Goal: Task Accomplishment & Management: Manage account settings

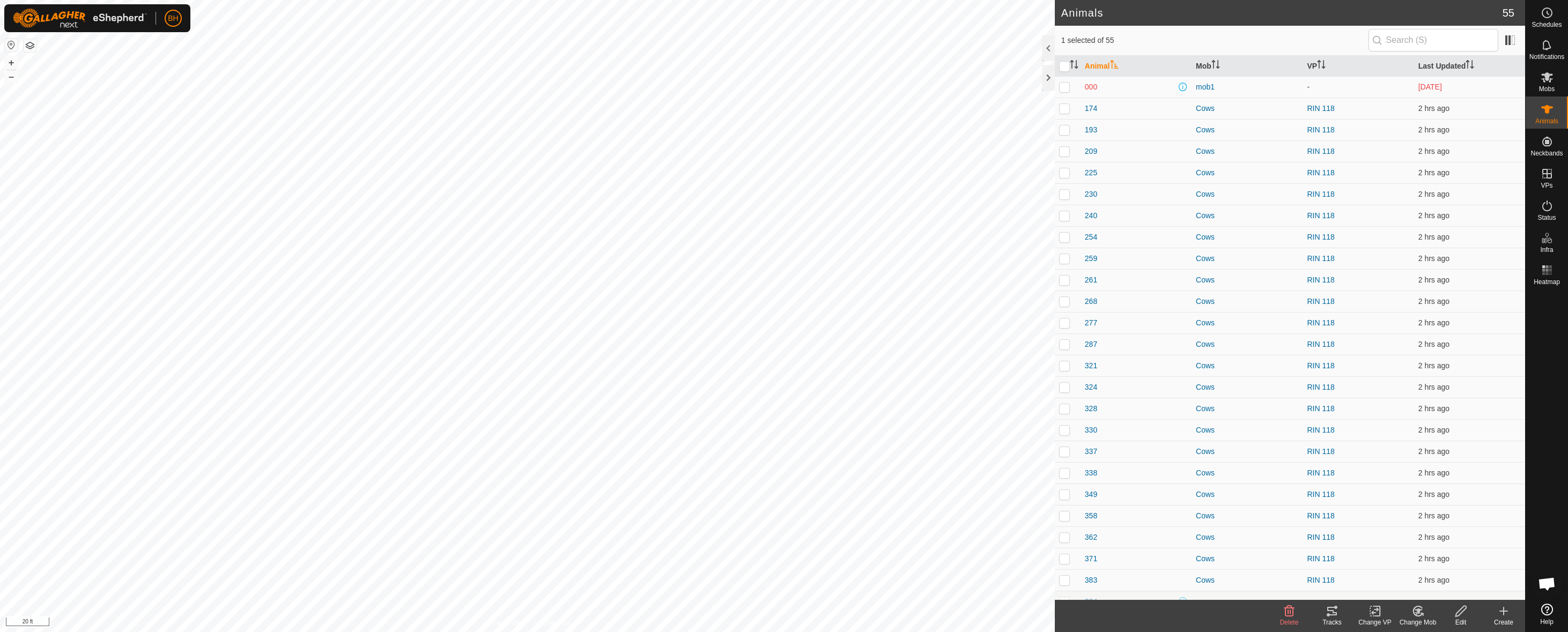
click at [33, 45] on button "button" at bounding box center [30, 46] width 13 height 13
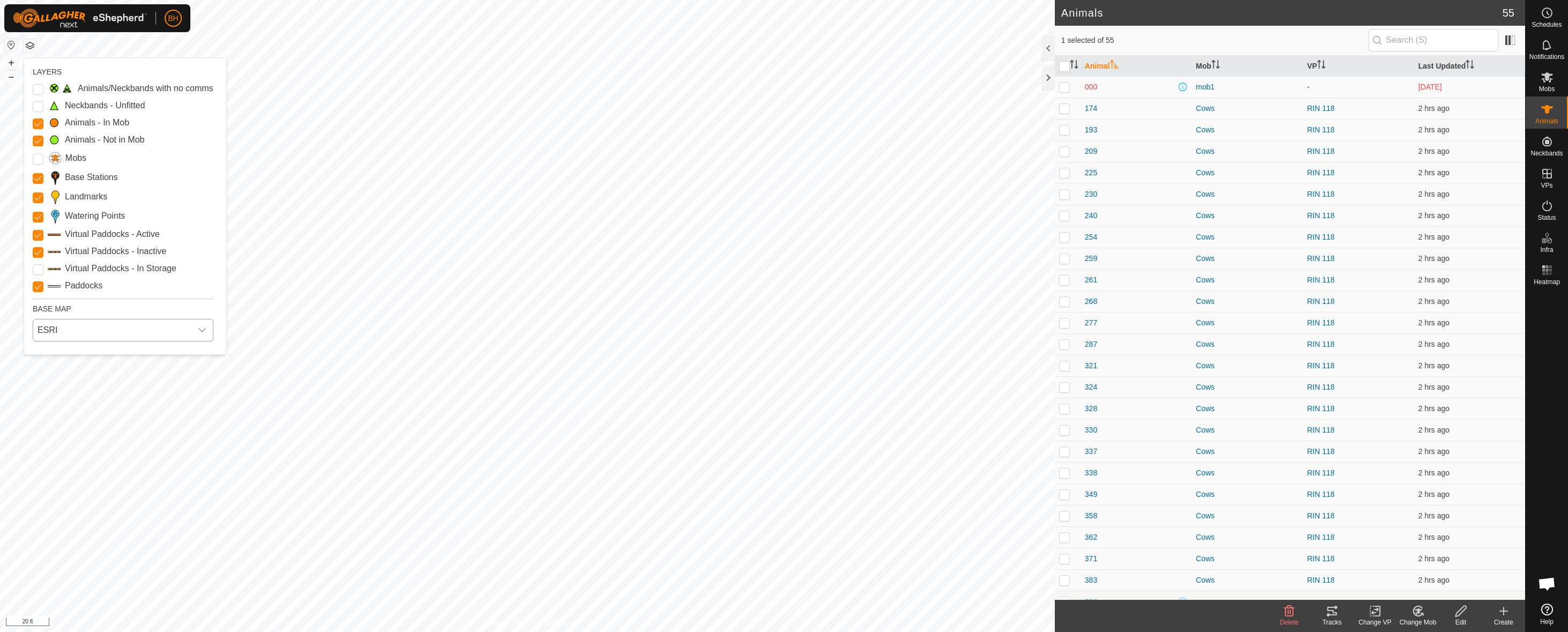
click at [106, 328] on span "ESRI" at bounding box center [111, 330] width 158 height 22
click at [107, 359] on li "Azure" at bounding box center [123, 354] width 179 height 22
click at [143, 337] on span "Azure" at bounding box center [111, 330] width 158 height 22
click at [103, 427] on li "Mapbox" at bounding box center [123, 421] width 179 height 22
click at [96, 336] on span "Mapbox" at bounding box center [111, 330] width 158 height 22
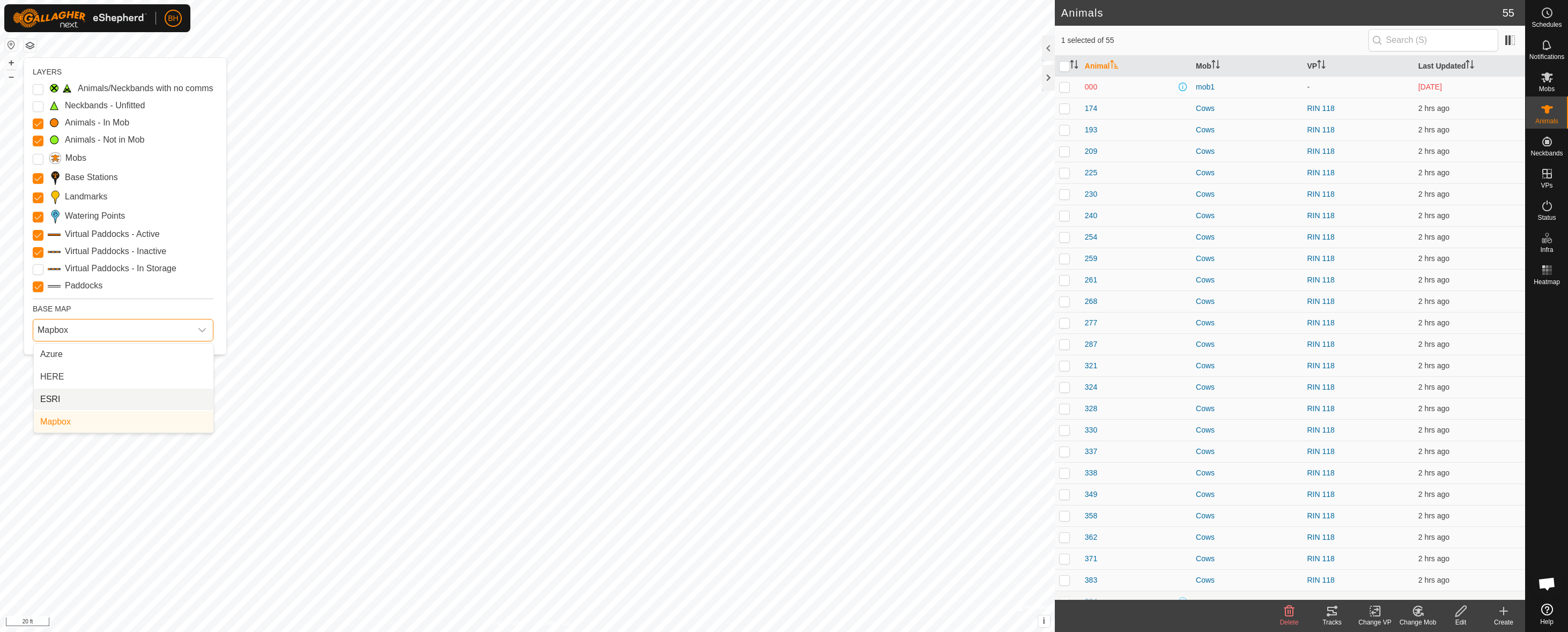
click at [82, 396] on li "ESRI" at bounding box center [123, 399] width 179 height 22
click at [111, 344] on div "ESRI" at bounding box center [123, 330] width 189 height 31
click at [115, 336] on span "ESRI" at bounding box center [111, 330] width 158 height 22
click at [101, 371] on li "HERE" at bounding box center [123, 376] width 179 height 22
click at [1336, 621] on div "Tracks" at bounding box center [1332, 622] width 43 height 10
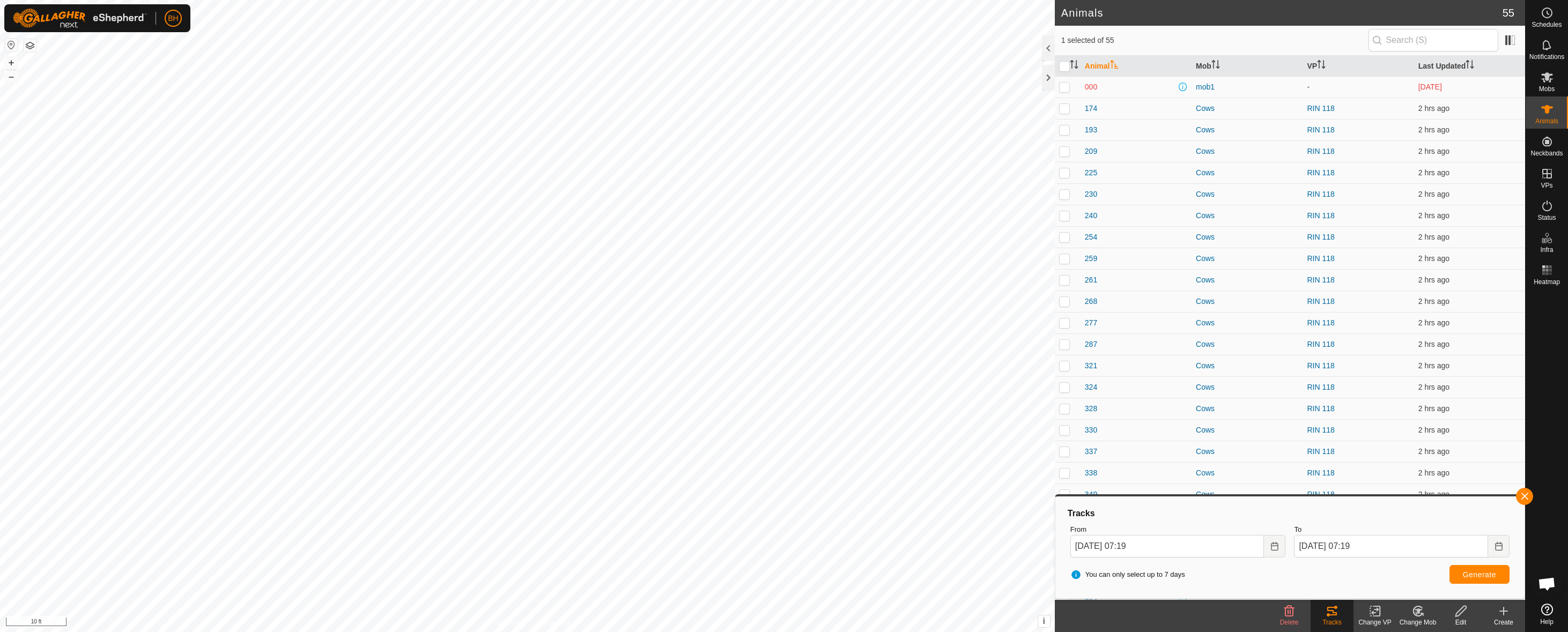
click at [34, 47] on div "Privacy Policy Contact Us 389 + – ⇧ i This application includes HERE Maps. © 20…" at bounding box center [527, 316] width 1054 height 632
click at [32, 46] on button "button" at bounding box center [30, 46] width 13 height 13
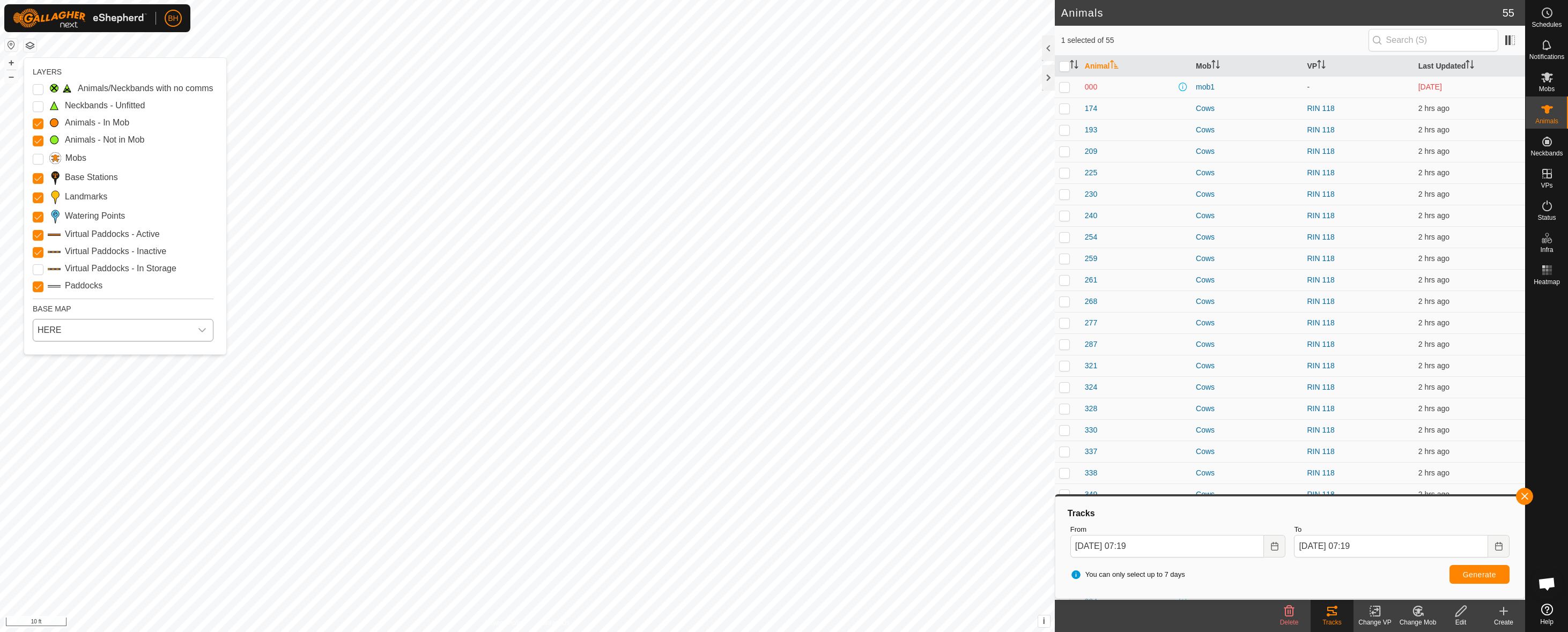
click at [73, 324] on span "HERE" at bounding box center [111, 330] width 158 height 22
click at [71, 395] on li "ESRI" at bounding box center [123, 399] width 179 height 22
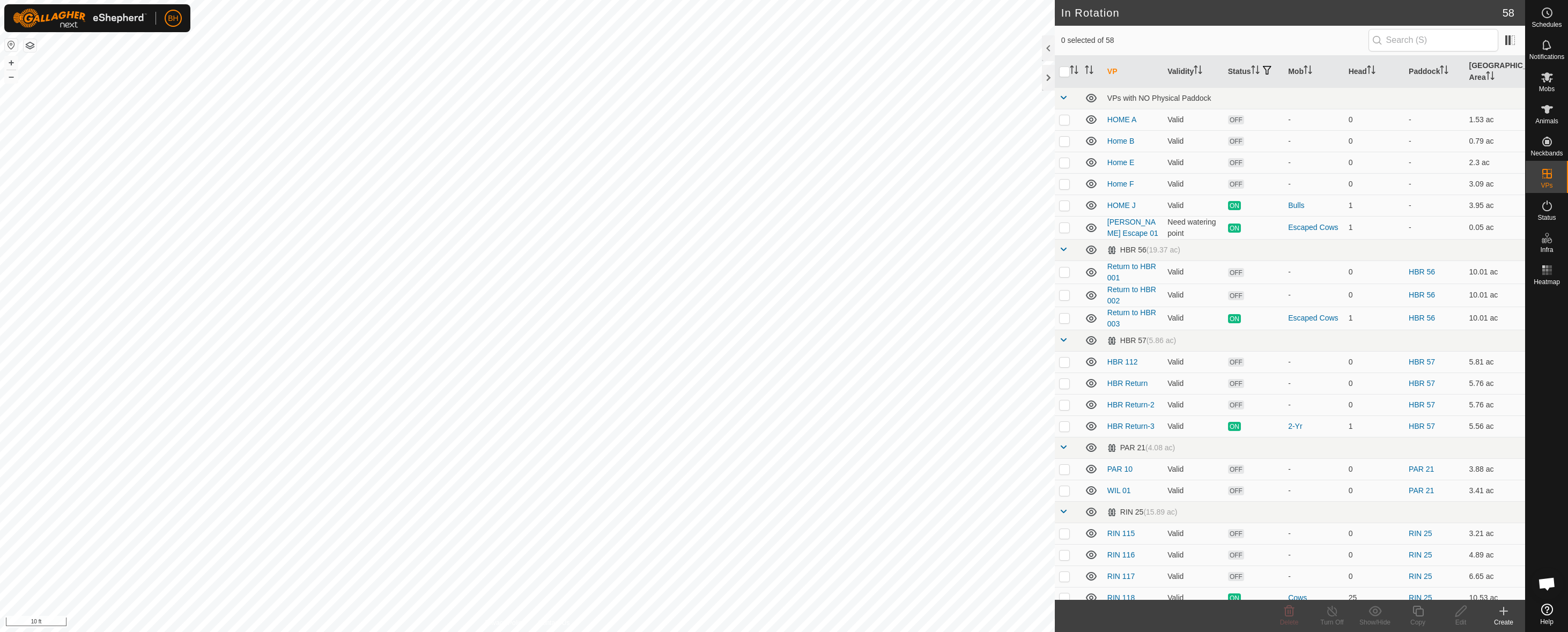
checkbox input "true"
click at [1419, 615] on icon at bounding box center [1417, 610] width 10 height 10
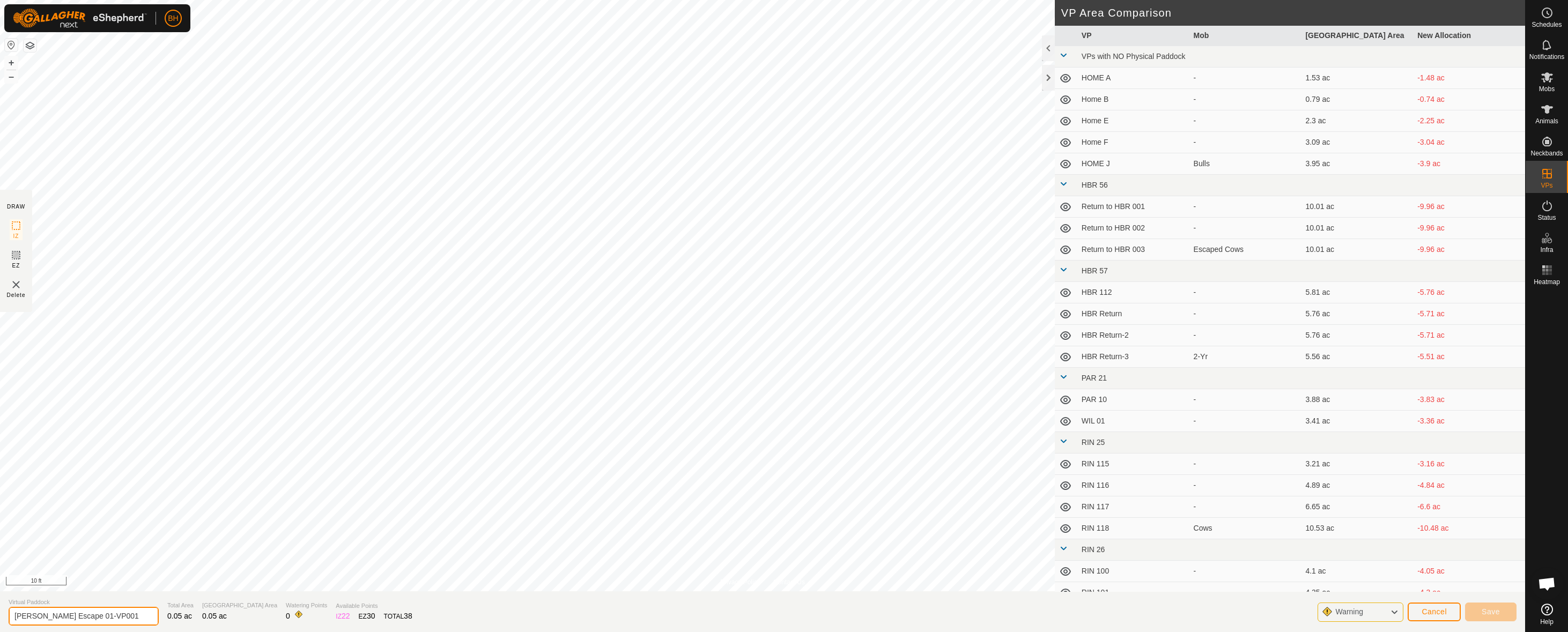
drag, startPoint x: 80, startPoint y: 613, endPoint x: 199, endPoint y: 626, distance: 119.7
click at [196, 626] on section "Virtual Paddock [PERSON_NAME] Escape 01-VP001 Total Area 0.05 ac Grazing Area 0…" at bounding box center [762, 611] width 1525 height 41
type input "[PERSON_NAME] Escape 02"
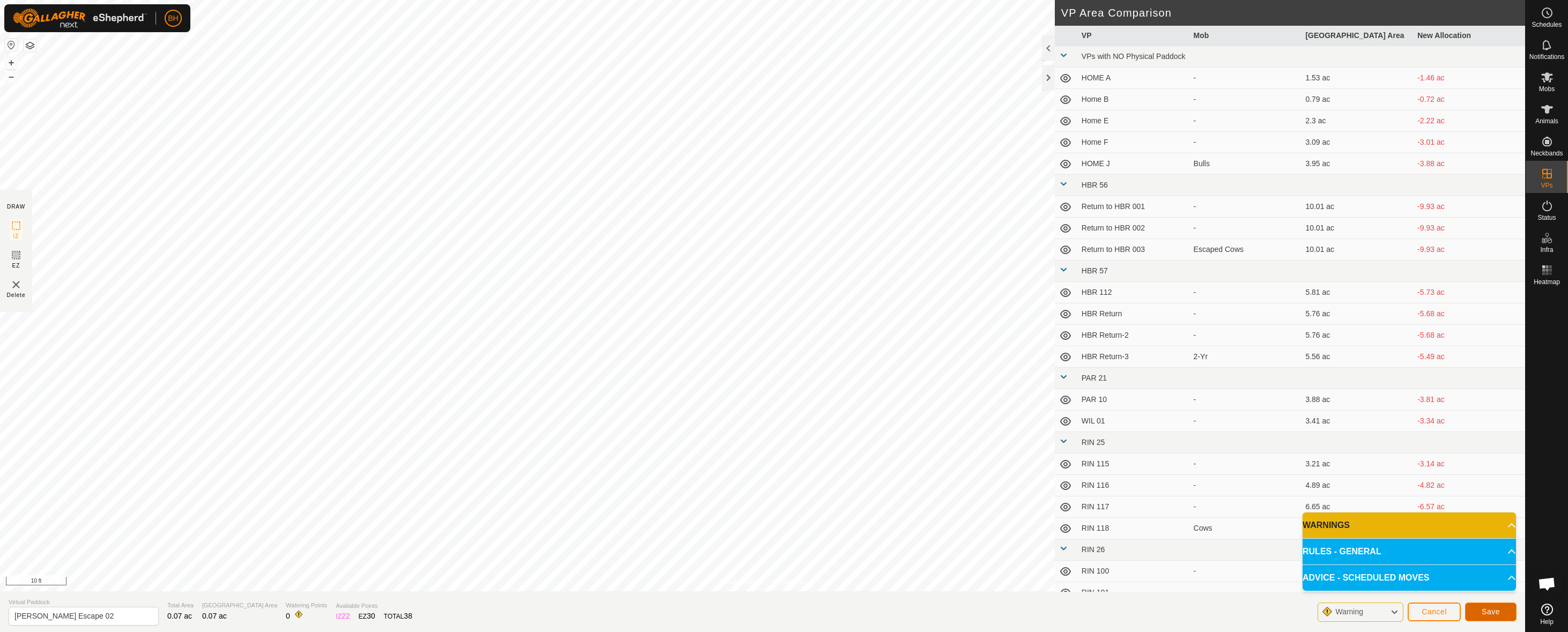
click at [1490, 612] on span "Save" at bounding box center [1490, 611] width 18 height 9
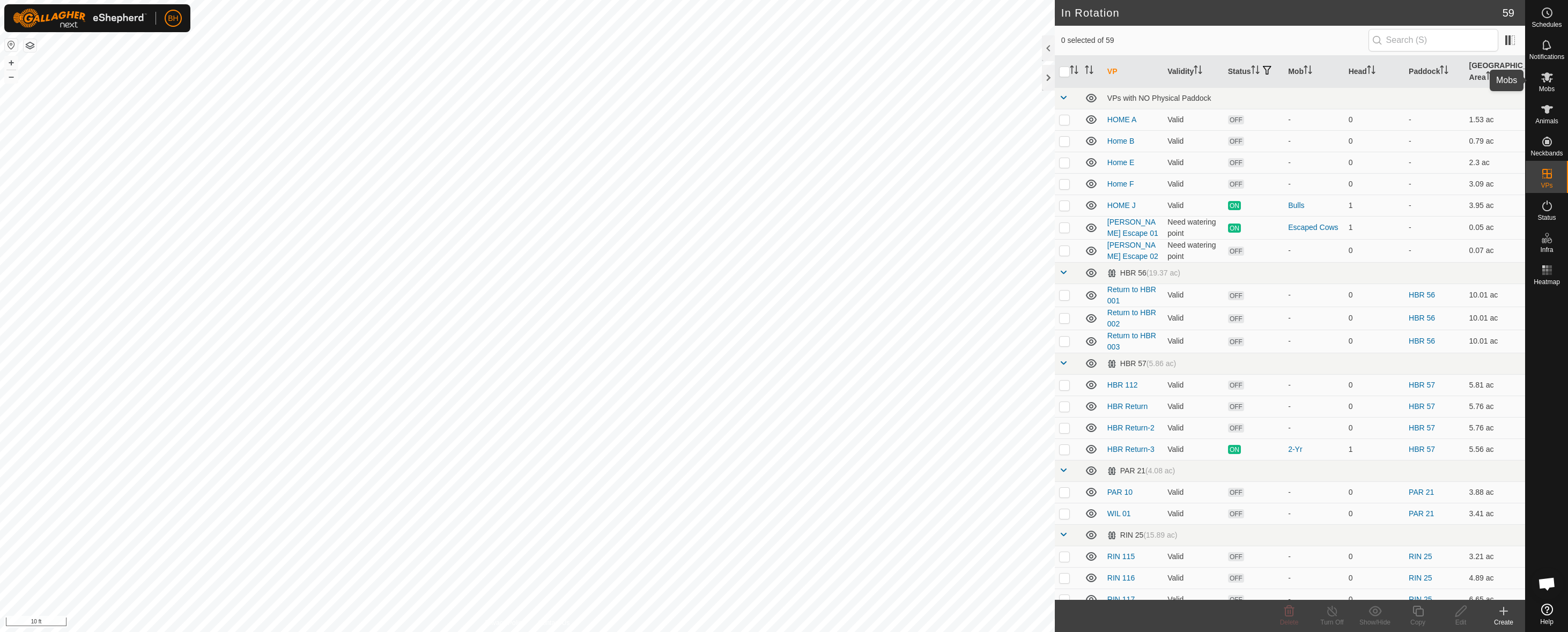
click at [1543, 78] on icon at bounding box center [1546, 77] width 12 height 10
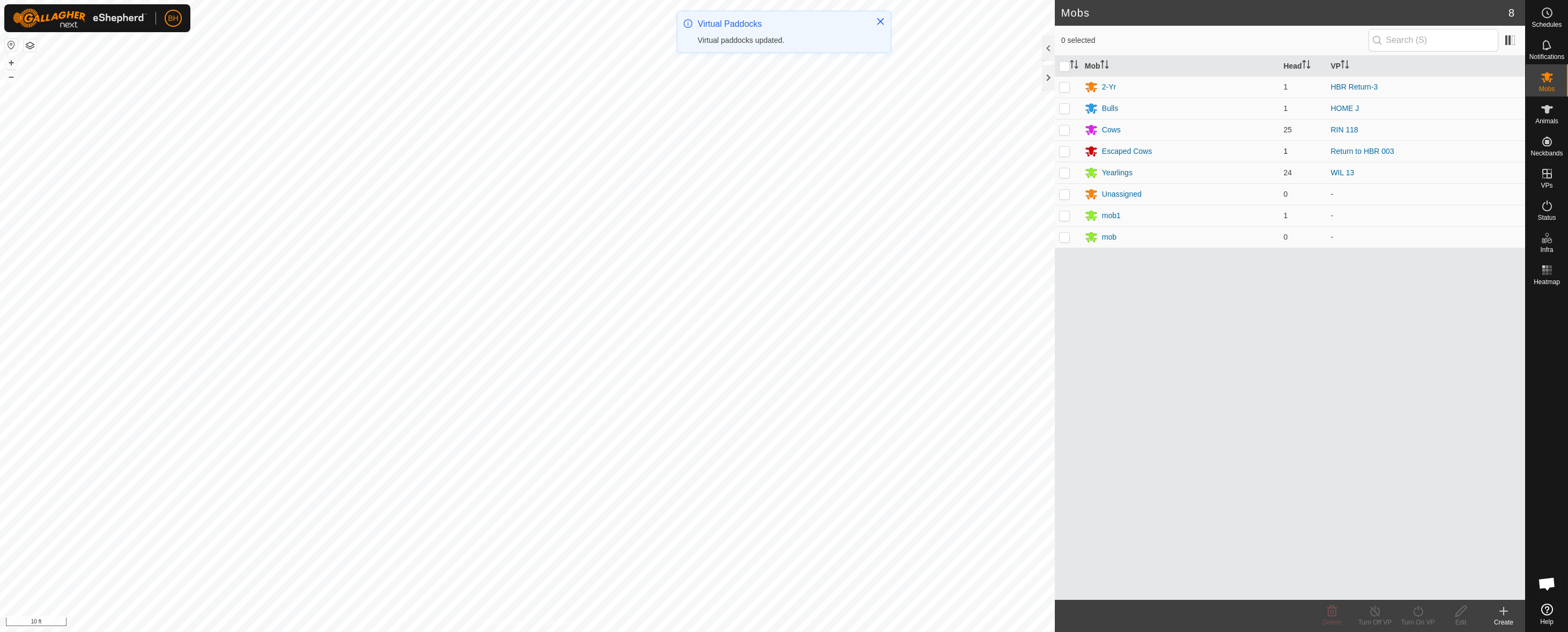
click at [1062, 150] on p-checkbox at bounding box center [1064, 151] width 10 height 9
checkbox input "true"
click at [1415, 613] on icon at bounding box center [1417, 611] width 14 height 13
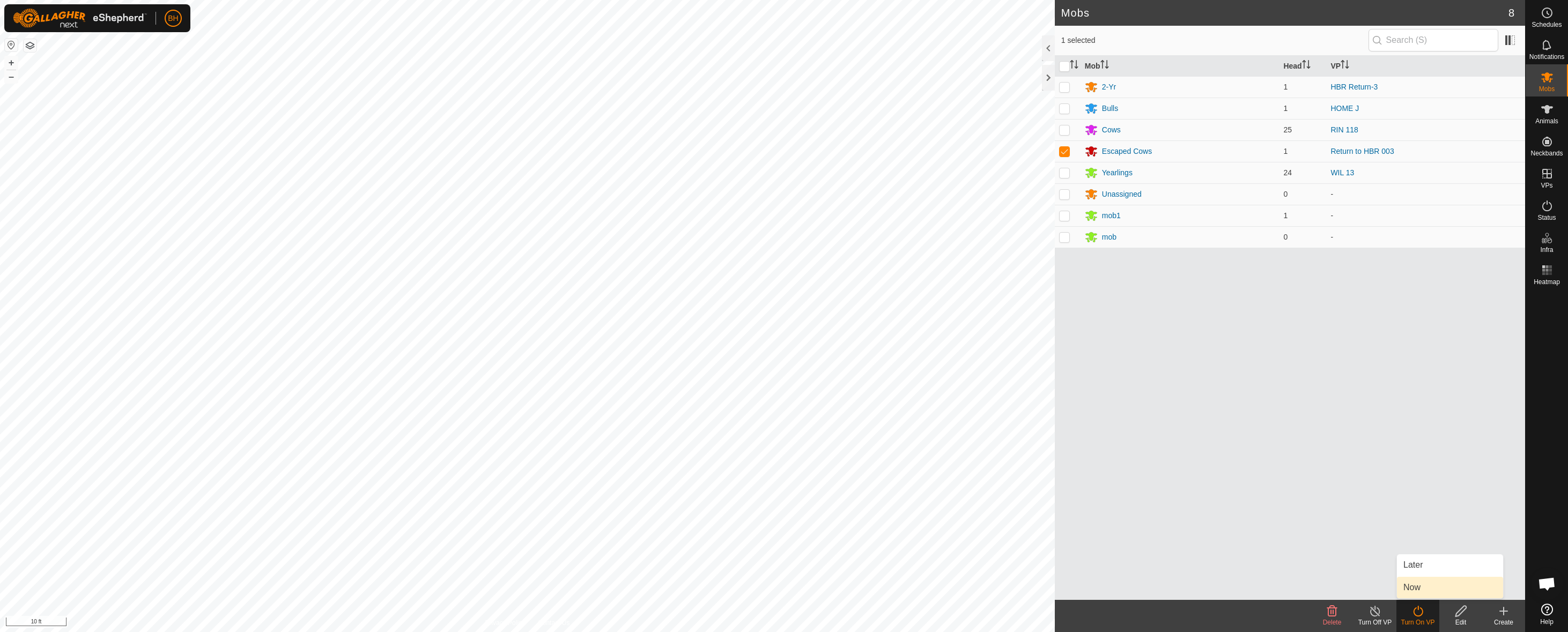
click at [1432, 588] on link "Now" at bounding box center [1449, 587] width 107 height 22
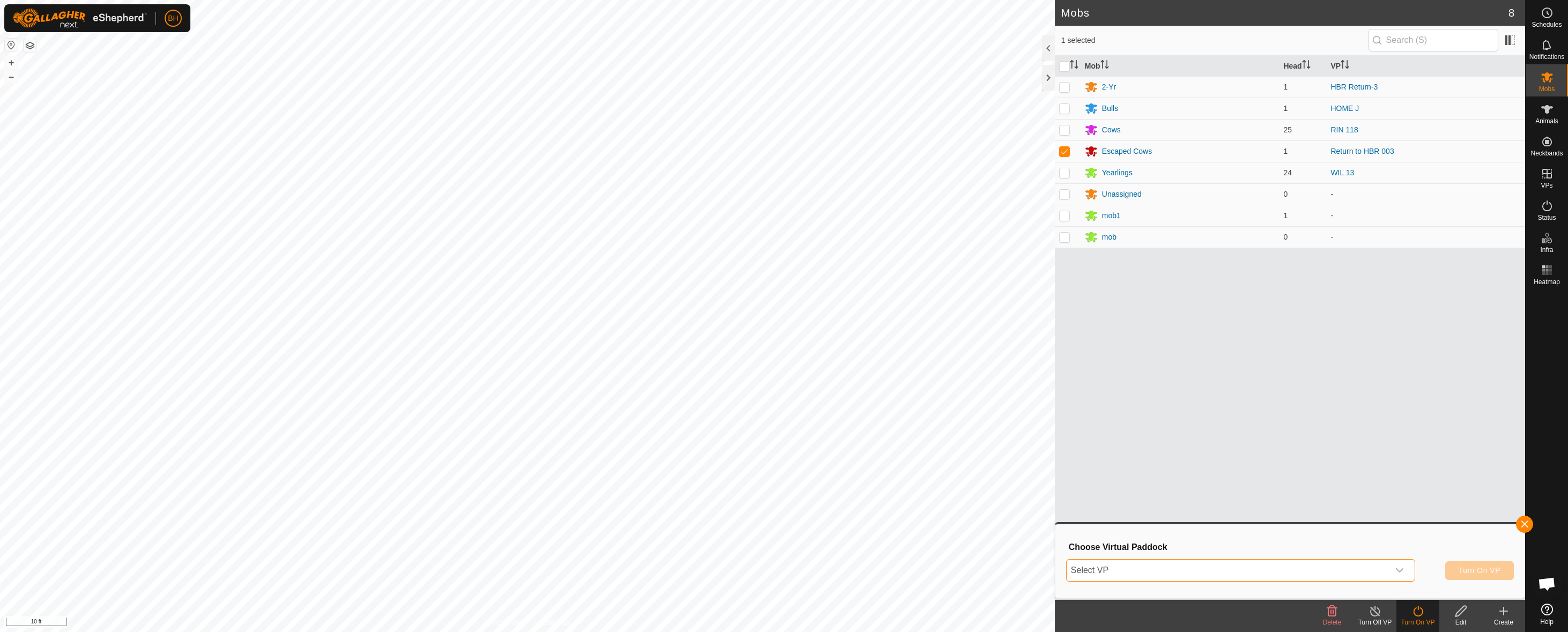
click at [1333, 570] on span "Select VP" at bounding box center [1227, 570] width 322 height 22
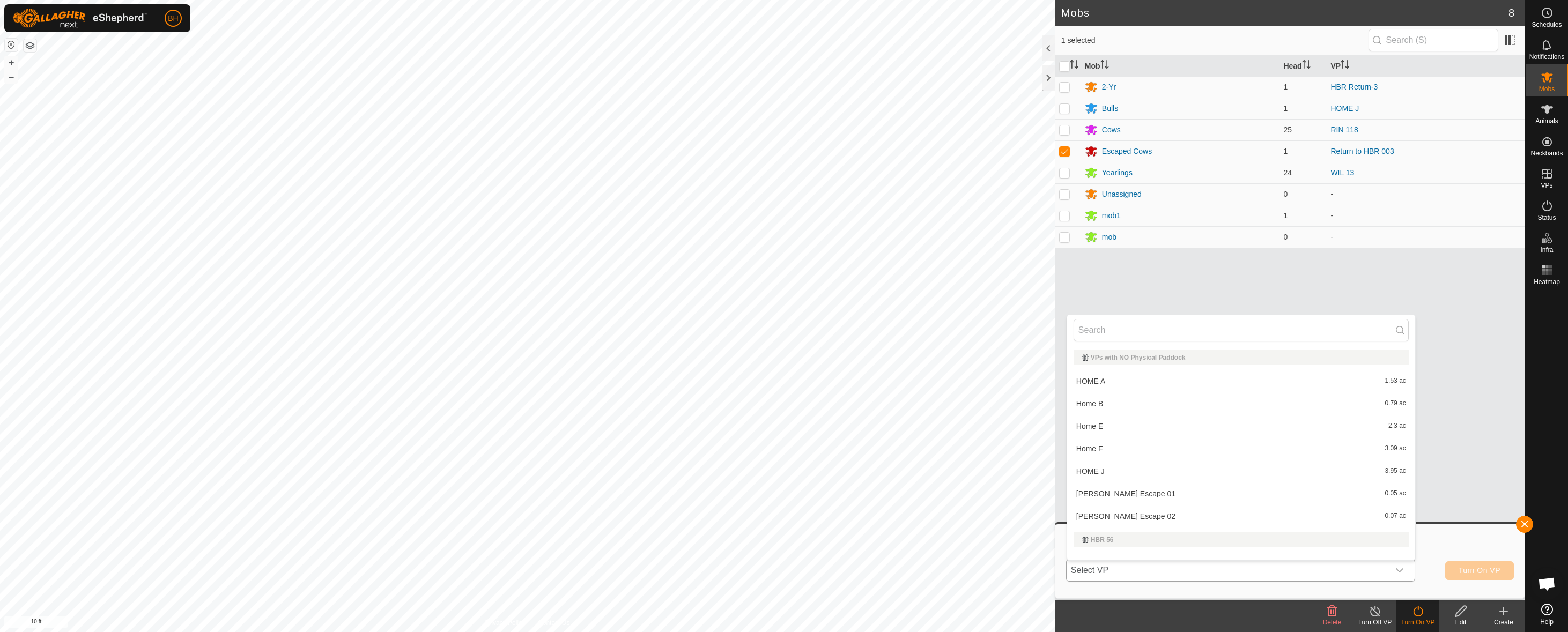
scroll to position [14, 0]
click at [1186, 497] on li "[PERSON_NAME] Escape 02 0.07 ac" at bounding box center [1241, 502] width 348 height 22
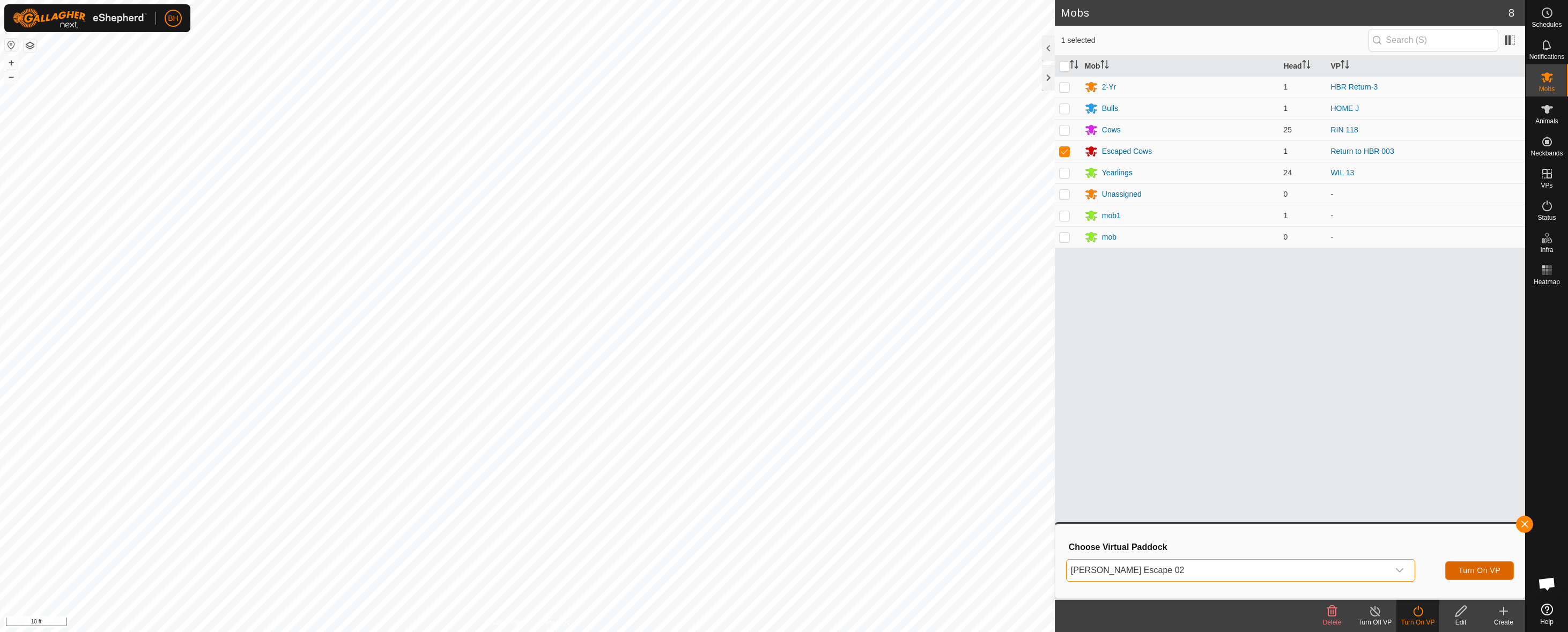
click at [1481, 570] on span "Turn On VP" at bounding box center [1479, 570] width 42 height 9
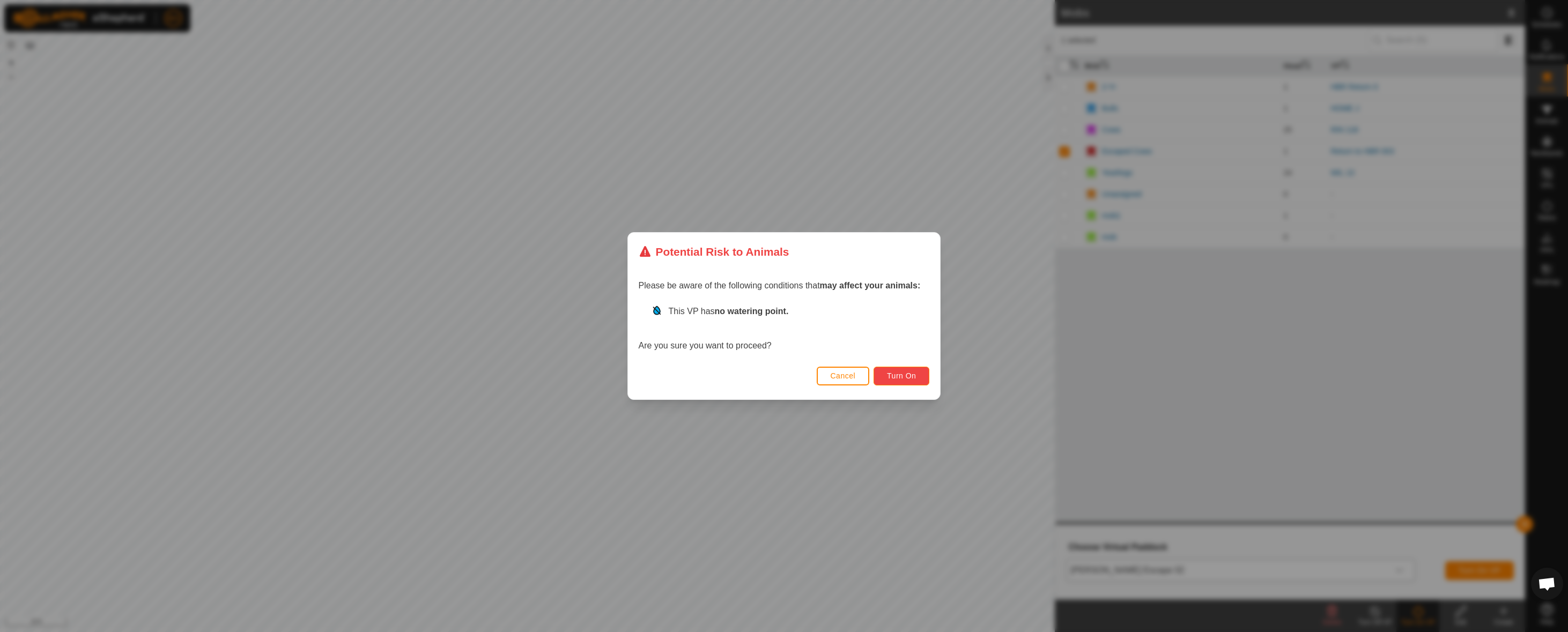
click at [893, 372] on span "Turn On" at bounding box center [901, 376] width 29 height 9
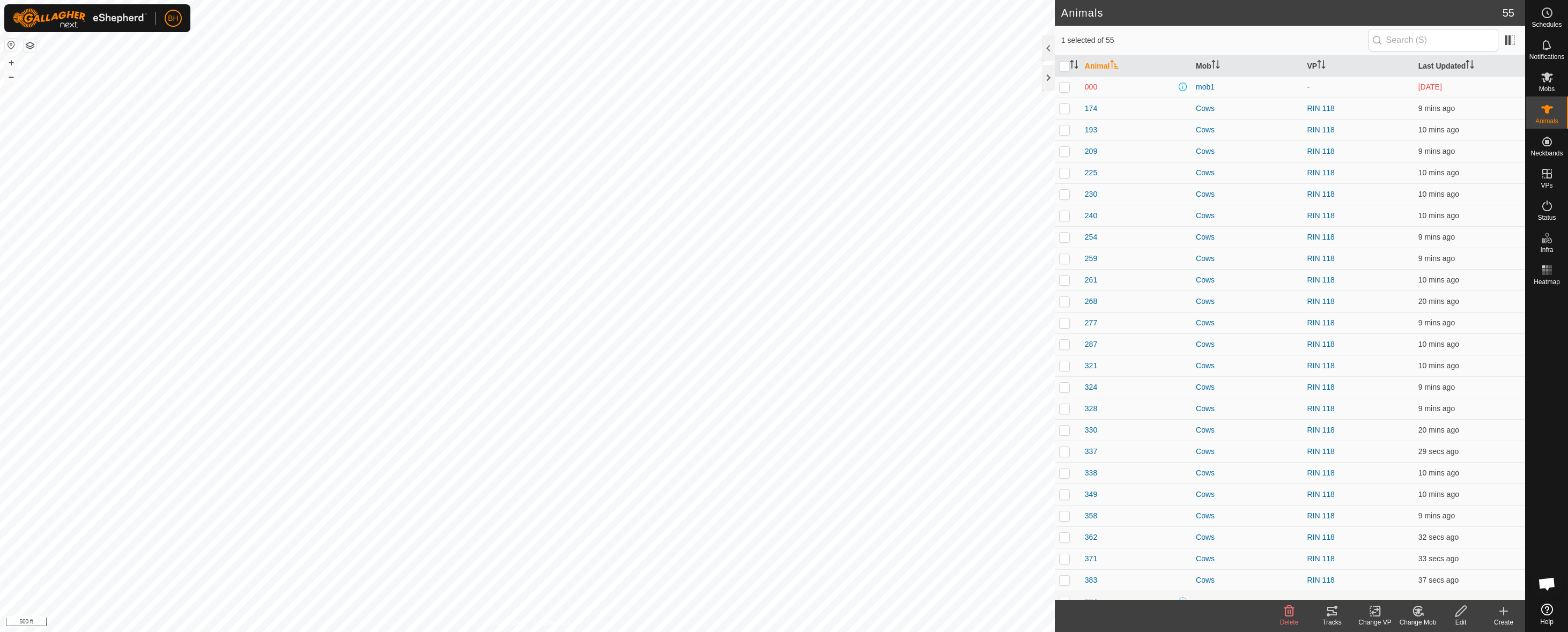
click at [1332, 620] on div "Tracks" at bounding box center [1332, 622] width 43 height 10
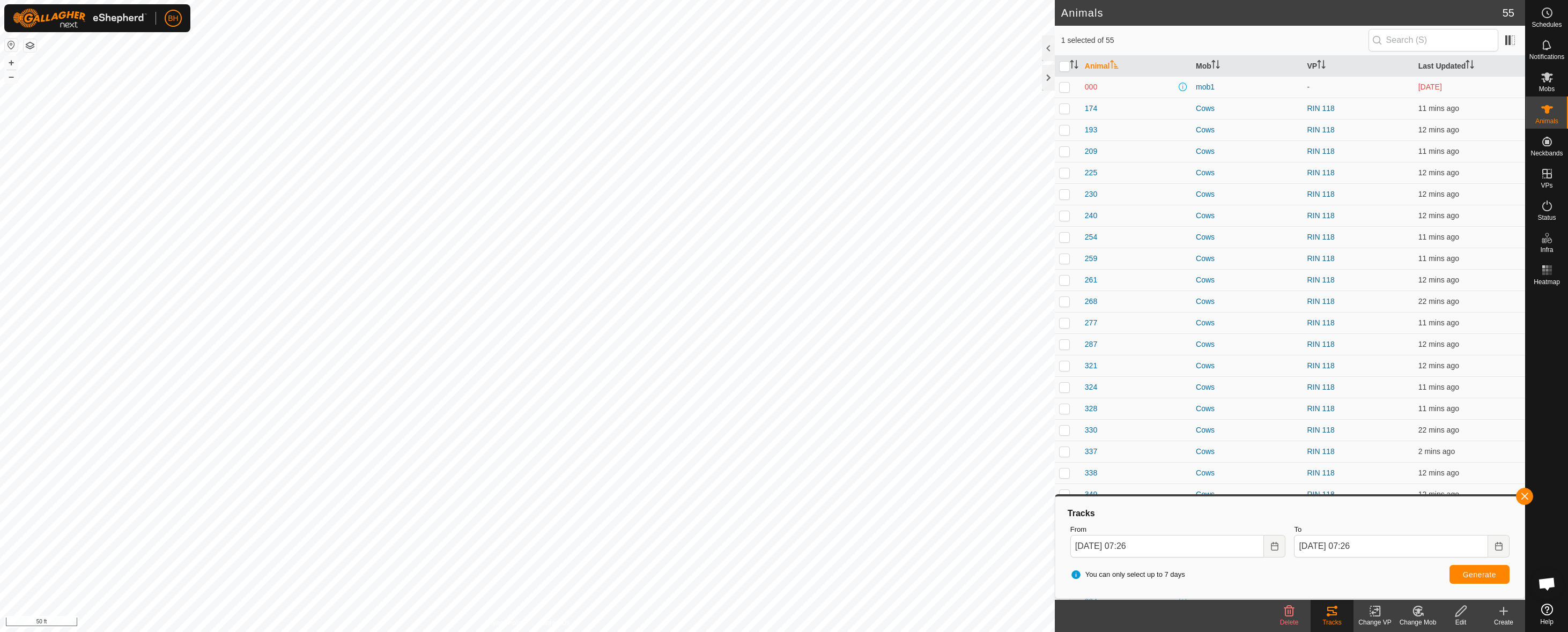
click at [711, 631] on html "BH Schedules Notifications Mobs Animals Neckbands VPs Status Infra Heatmap Help…" at bounding box center [784, 316] width 1568 height 632
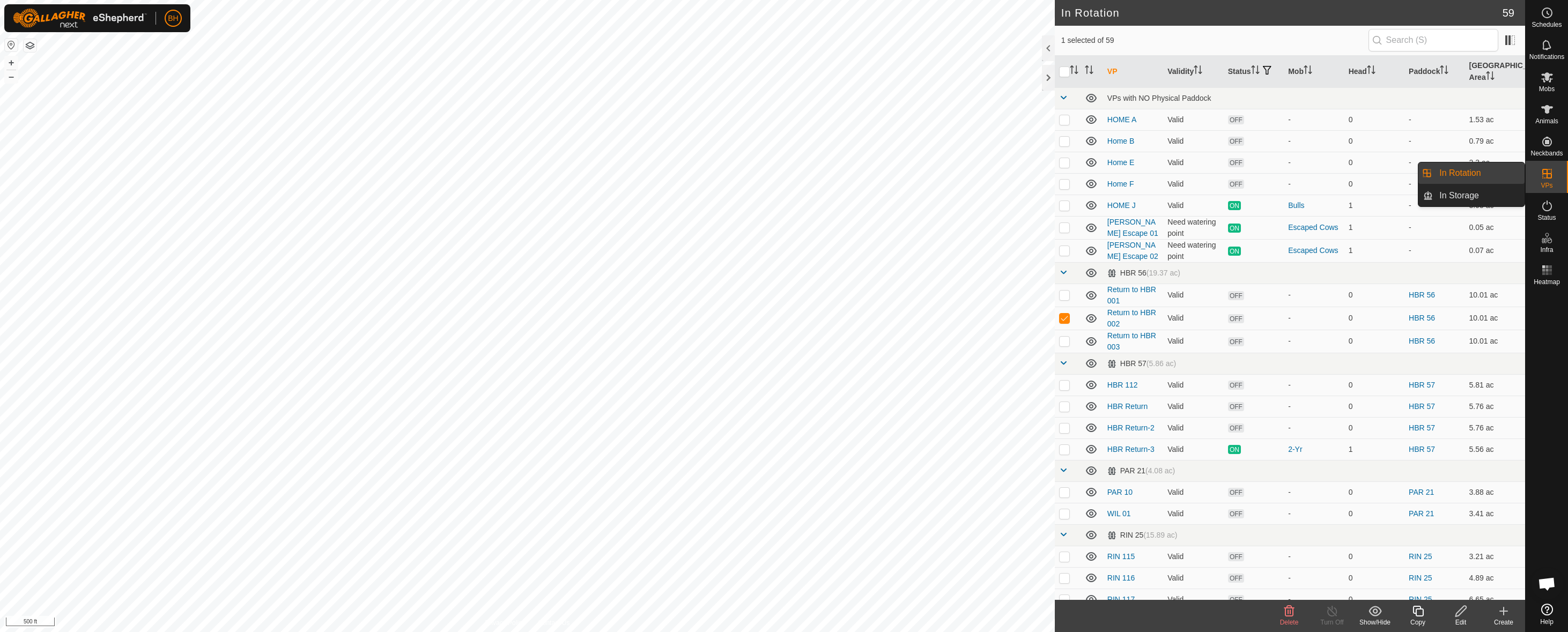
click at [1479, 175] on link "In Rotation" at bounding box center [1478, 173] width 91 height 22
click at [1373, 624] on div "Show/Hide" at bounding box center [1375, 622] width 43 height 10
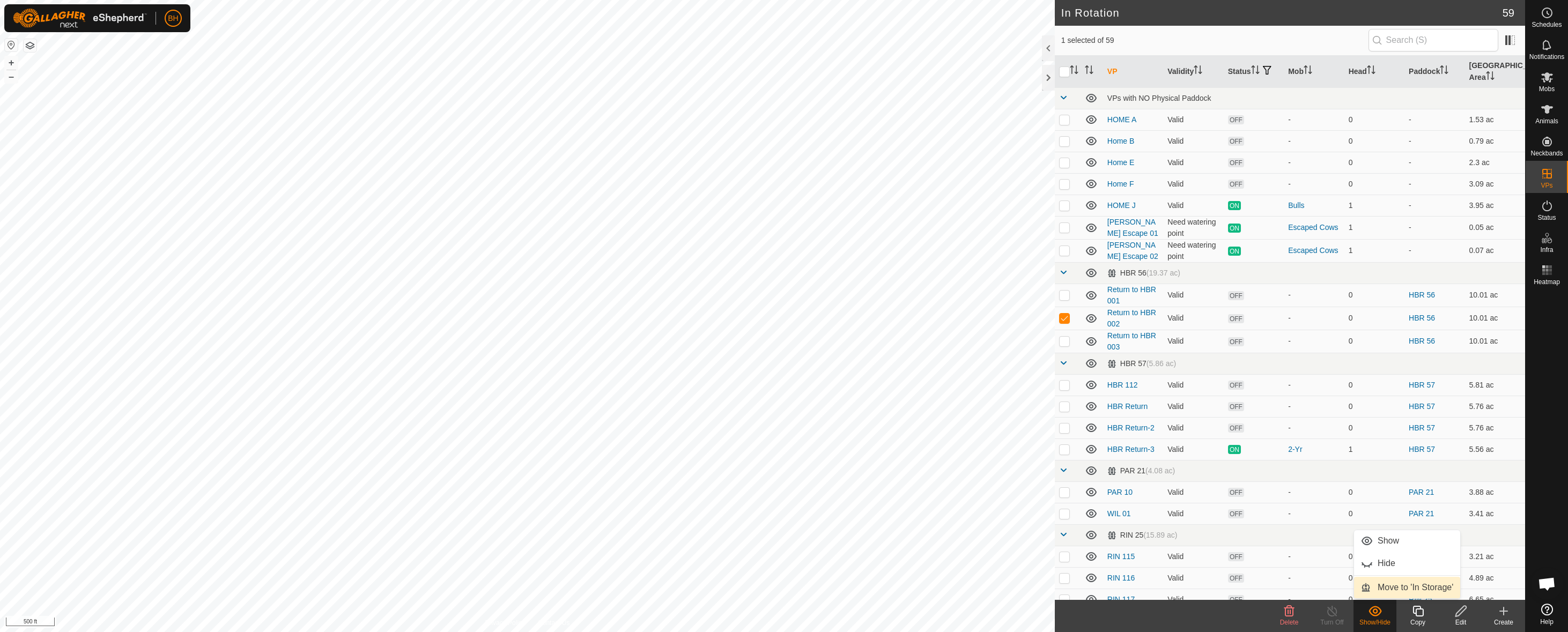
click at [1401, 590] on link "Move to 'In Storage'" at bounding box center [1407, 587] width 107 height 22
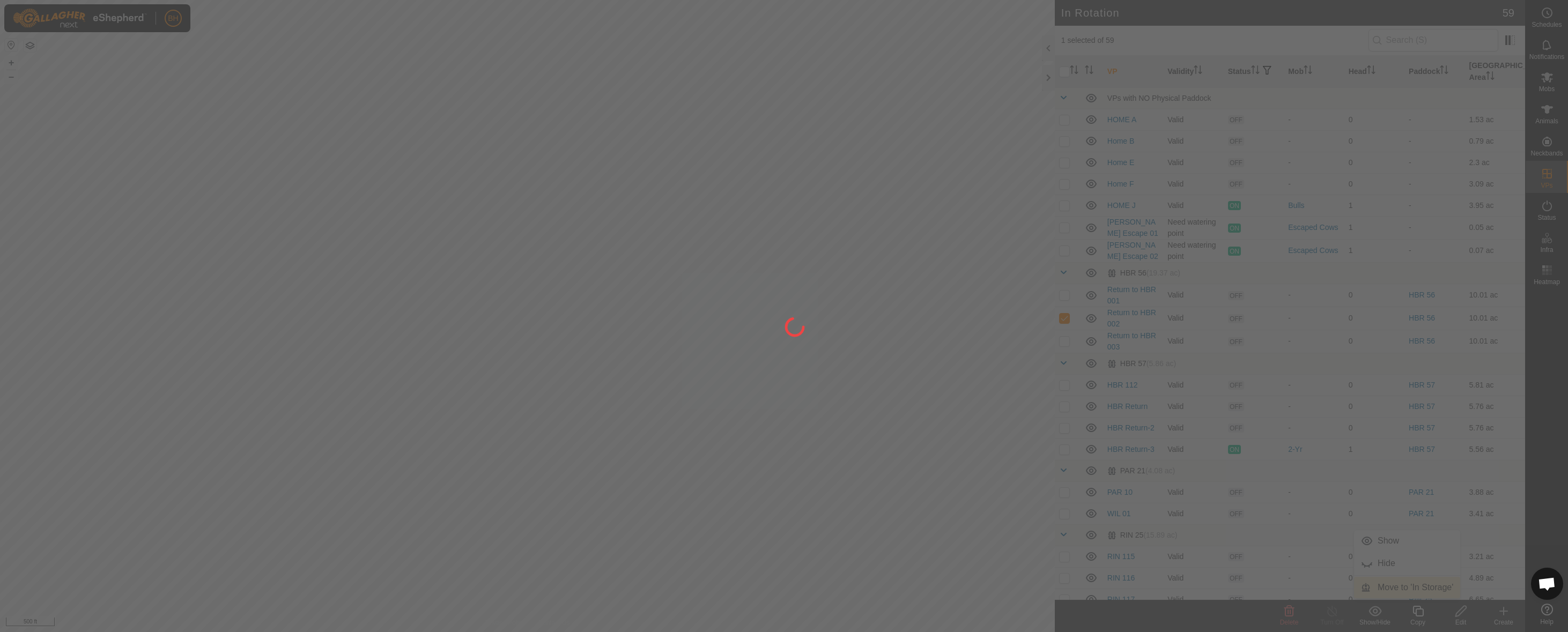
checkbox input "false"
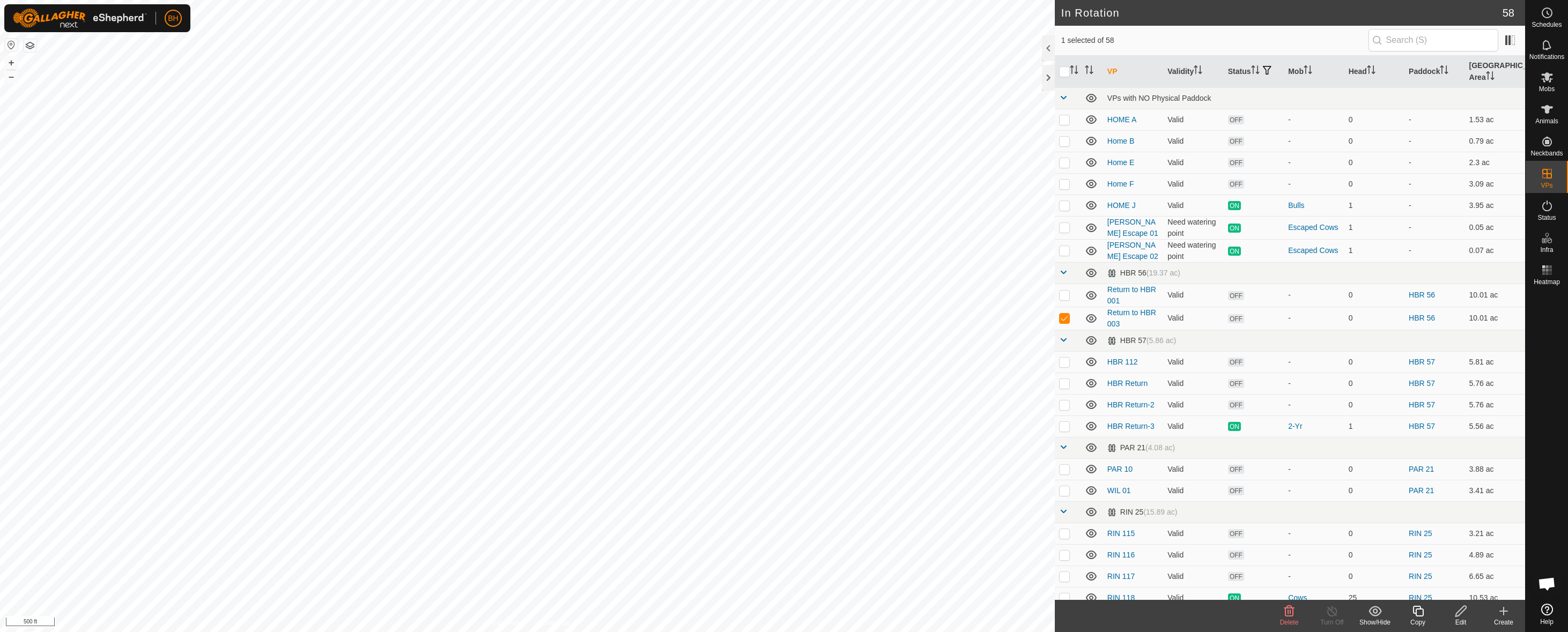
click at [1376, 616] on icon at bounding box center [1375, 610] width 13 height 10
click at [1390, 590] on link "Move to 'In Storage'" at bounding box center [1407, 587] width 107 height 22
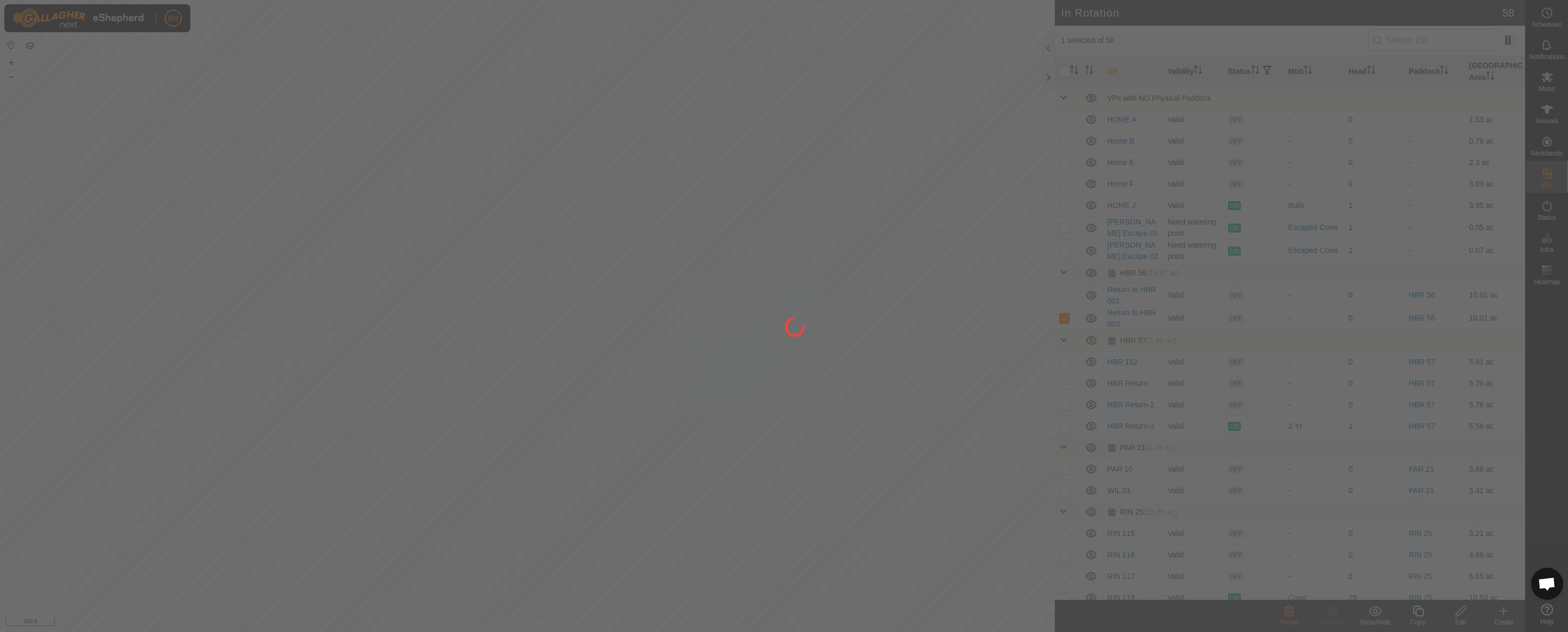
checkbox input "false"
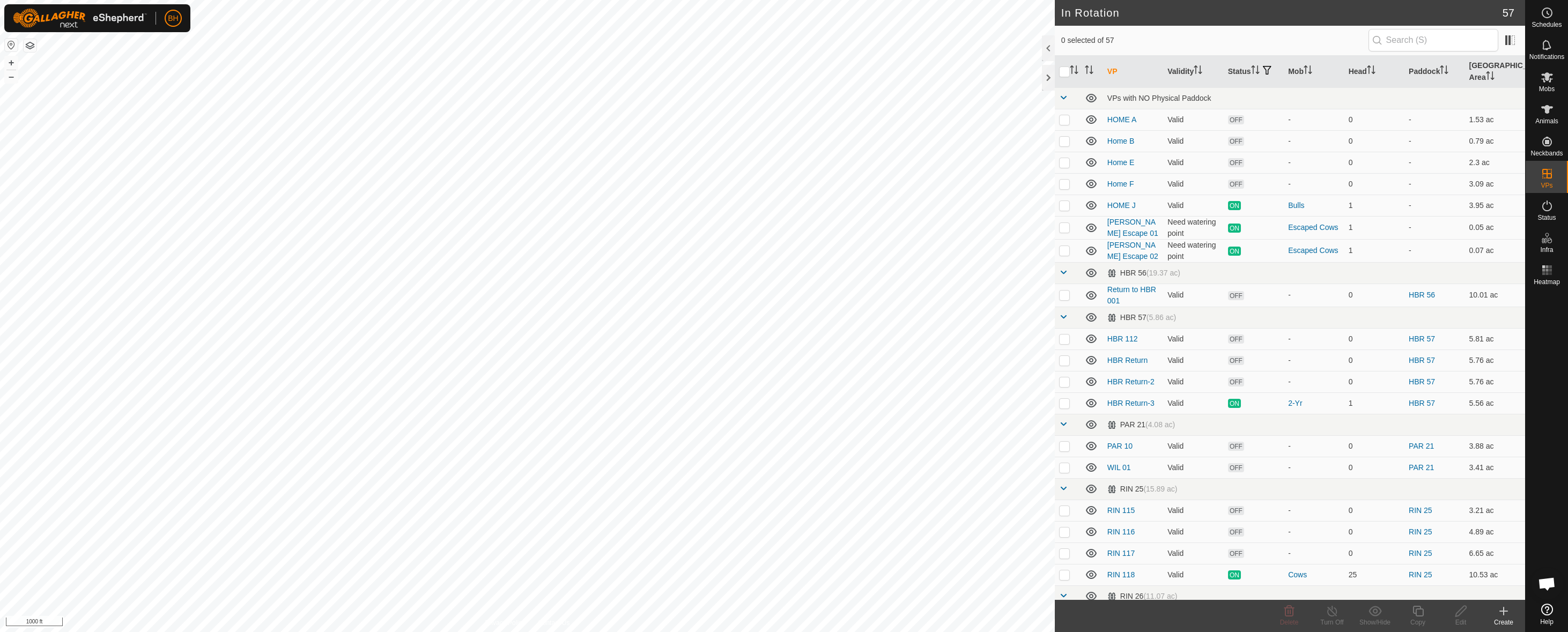
checkbox input "true"
click at [1375, 612] on icon at bounding box center [1375, 611] width 14 height 13
click at [1378, 594] on link "Move to 'In Storage'" at bounding box center [1407, 587] width 107 height 22
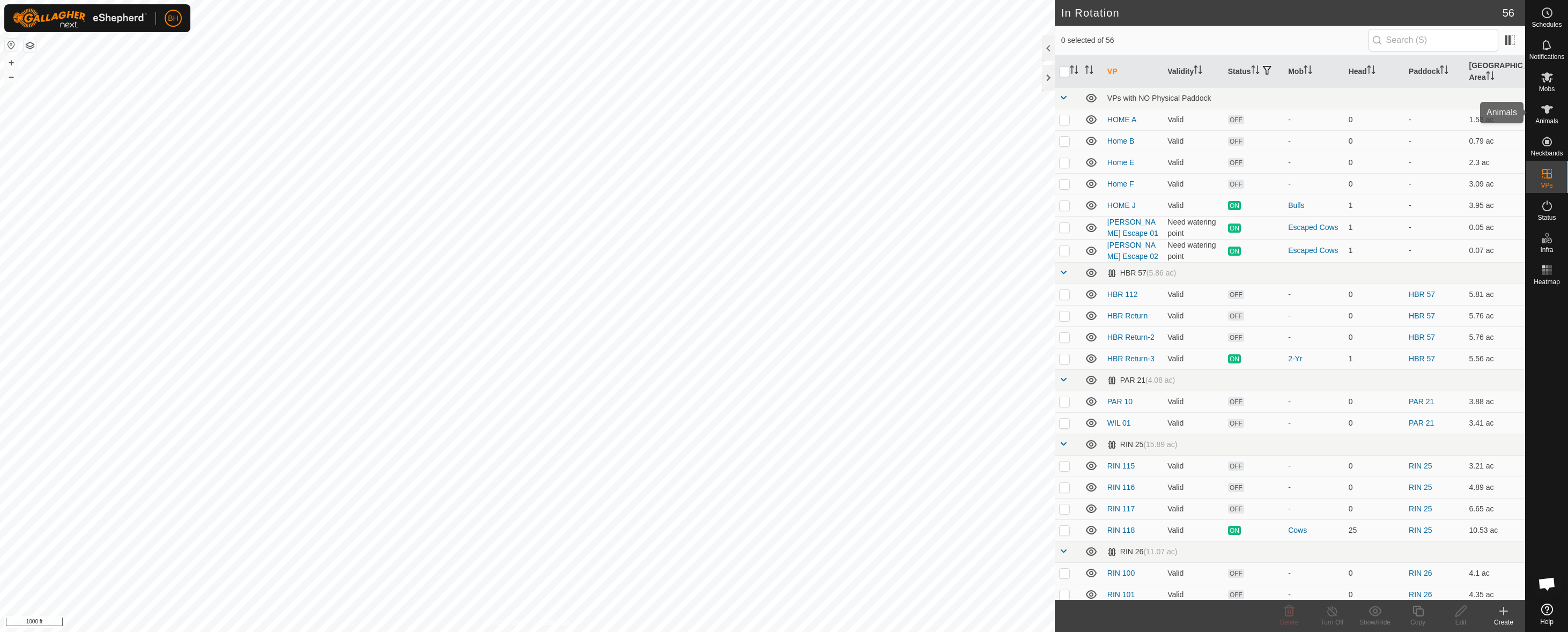
click at [1554, 119] on span "Animals" at bounding box center [1546, 121] width 23 height 6
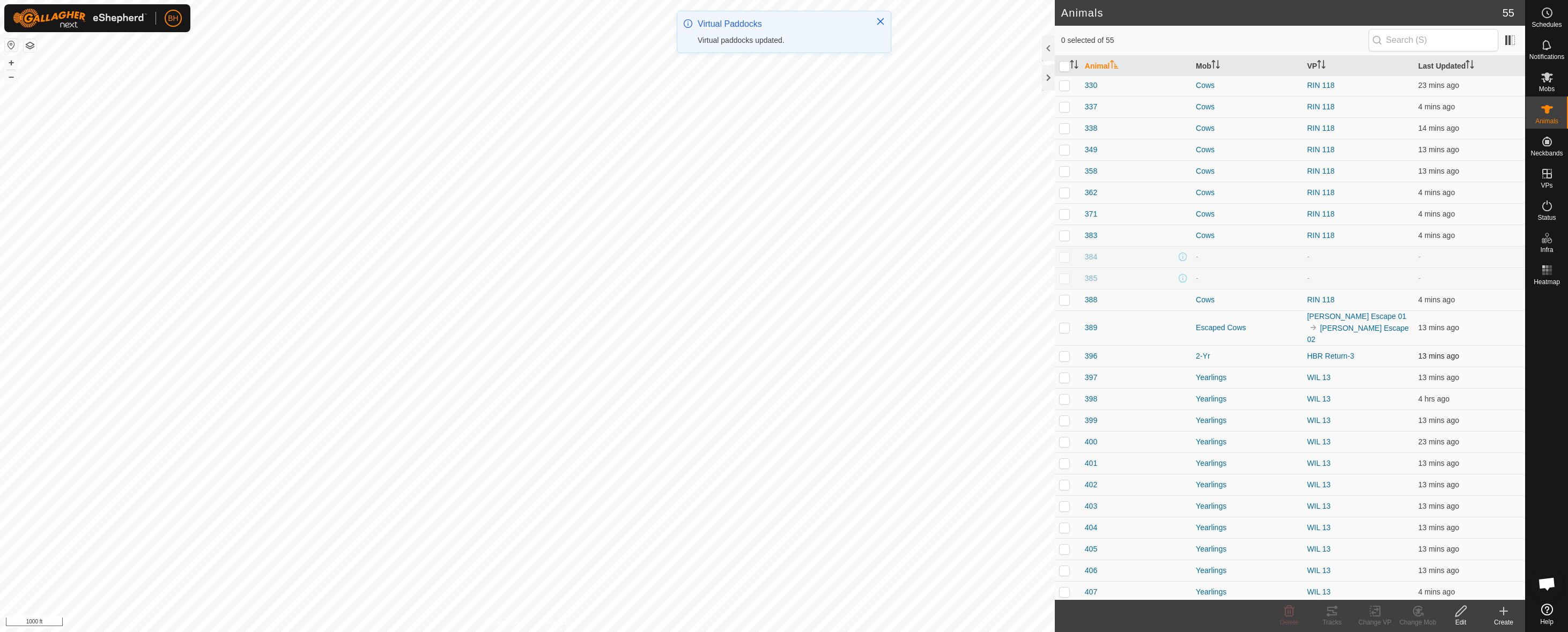
scroll to position [344, 0]
click at [1066, 324] on p-checkbox at bounding box center [1064, 328] width 10 height 9
checkbox input "true"
click at [1336, 622] on div "Tracks" at bounding box center [1332, 622] width 43 height 10
